Goal: Information Seeking & Learning: Learn about a topic

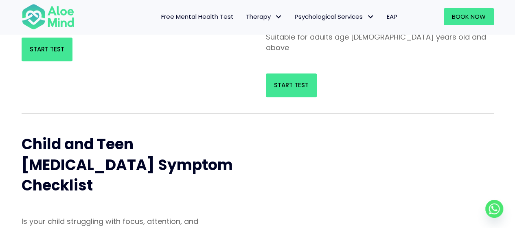
scroll to position [204, 0]
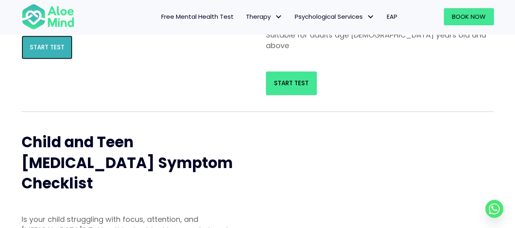
click at [56, 51] on span "Start Test" at bounding box center [47, 47] width 35 height 9
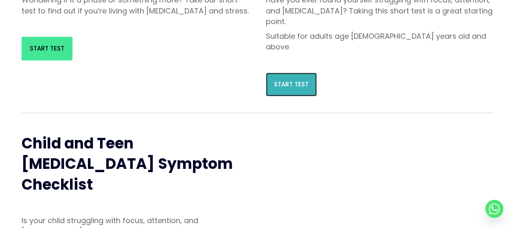
click at [299, 80] on span "Start Test" at bounding box center [291, 84] width 35 height 9
